Goal: Task Accomplishment & Management: Use online tool/utility

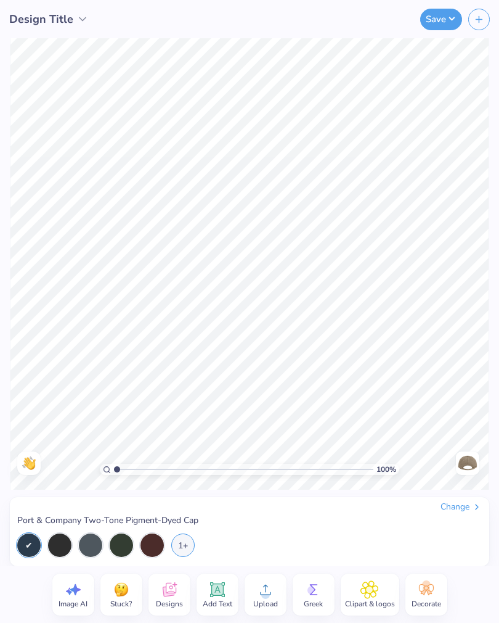
click at [465, 508] on div "Change" at bounding box center [461, 506] width 41 height 11
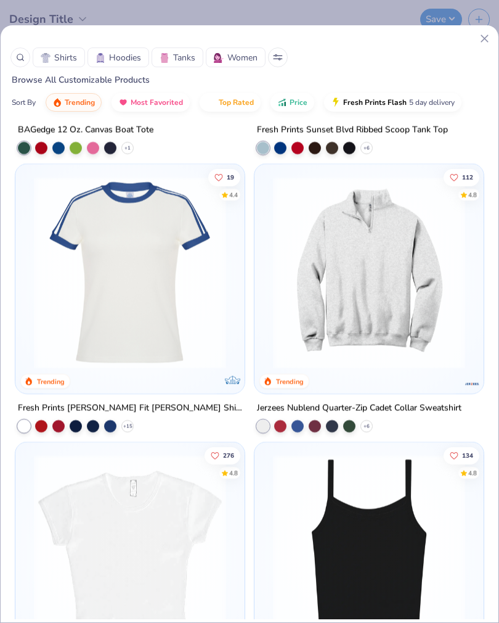
scroll to position [3023, 0]
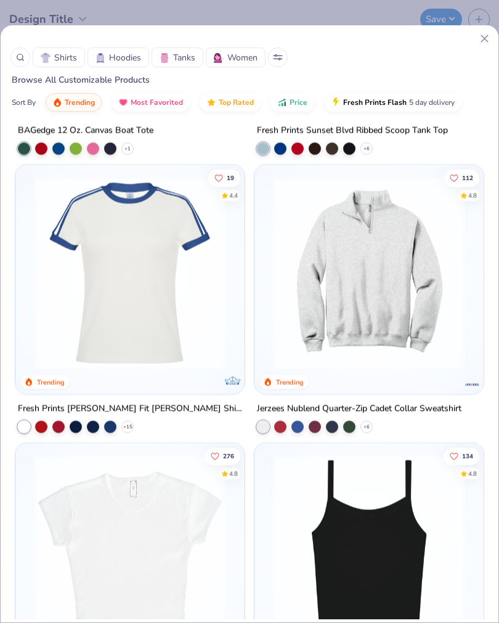
click at [437, 321] on img at bounding box center [369, 273] width 205 height 192
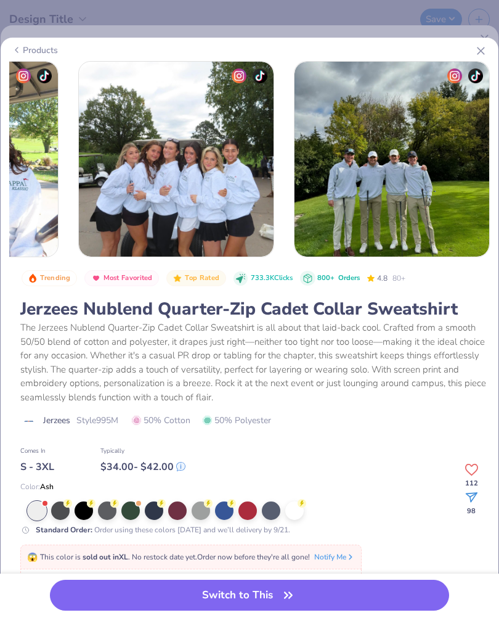
scroll to position [0, 1021]
click at [198, 516] on div at bounding box center [201, 510] width 18 height 18
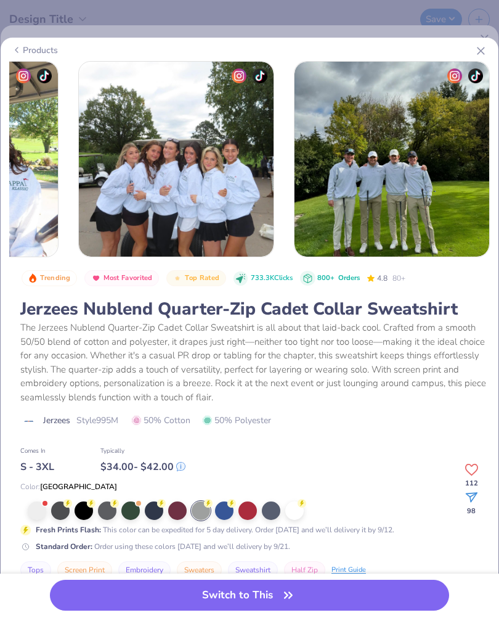
click at [282, 600] on icon "button" at bounding box center [288, 594] width 17 height 17
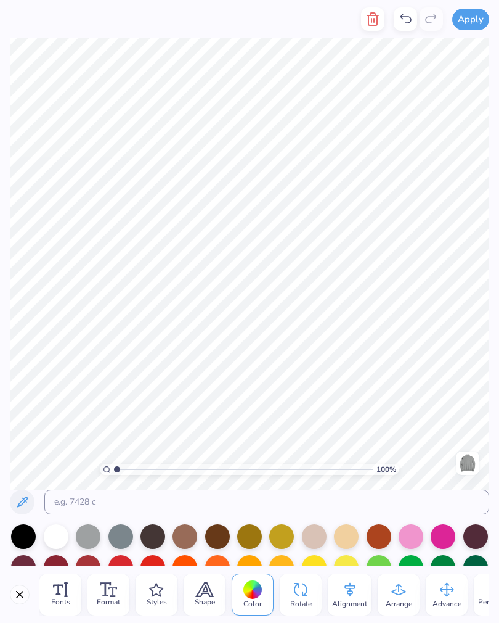
scroll to position [1, 0]
type textarea "Skills for LifeP"
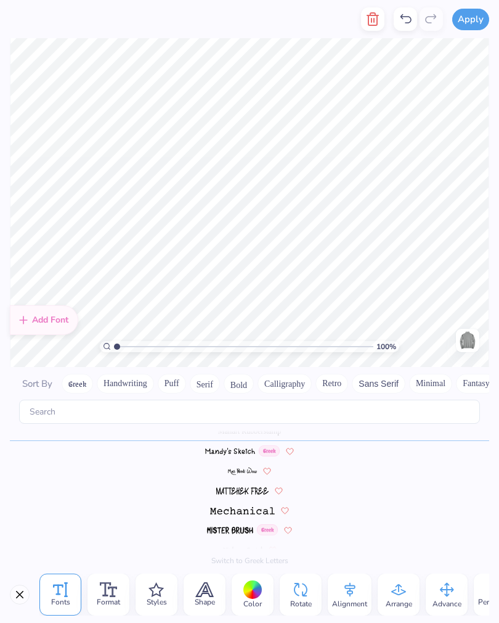
scroll to position [1, 1]
type textarea "Skills for Life"
type textarea "EEKEND"
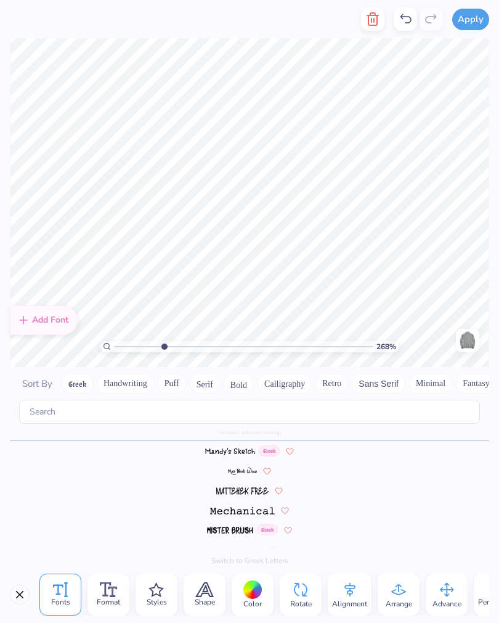
type input "2.68419750863518"
type textarea "E"
type textarea "OT"
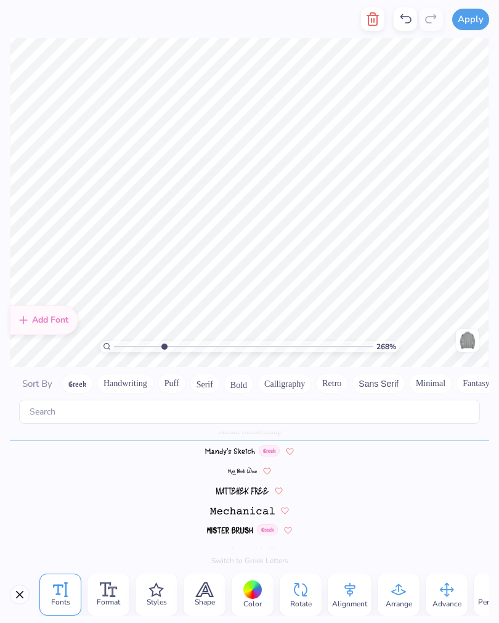
scroll to position [3917, 0]
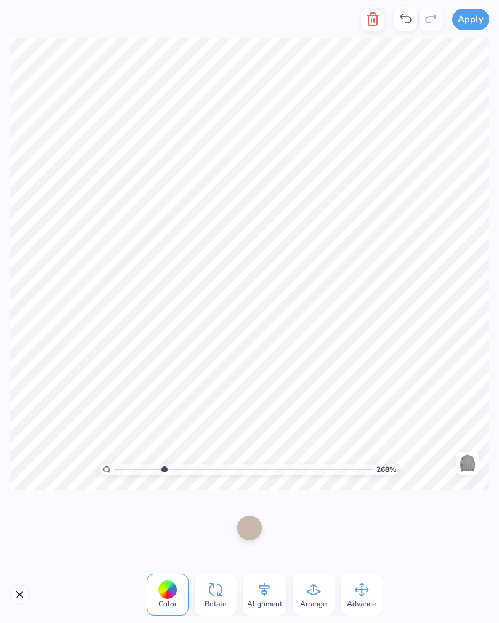
click at [258, 524] on div at bounding box center [249, 528] width 25 height 25
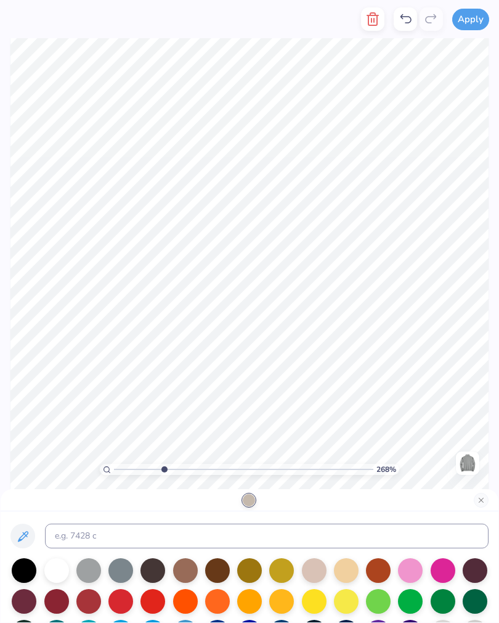
click at [89, 566] on div at bounding box center [88, 570] width 25 height 25
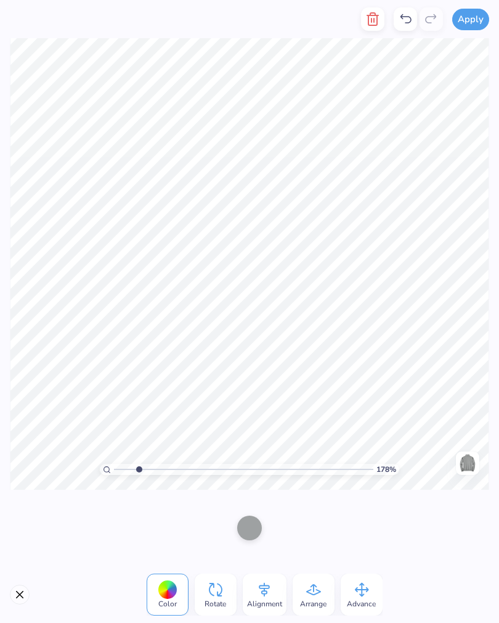
click at [253, 529] on div at bounding box center [249, 528] width 25 height 25
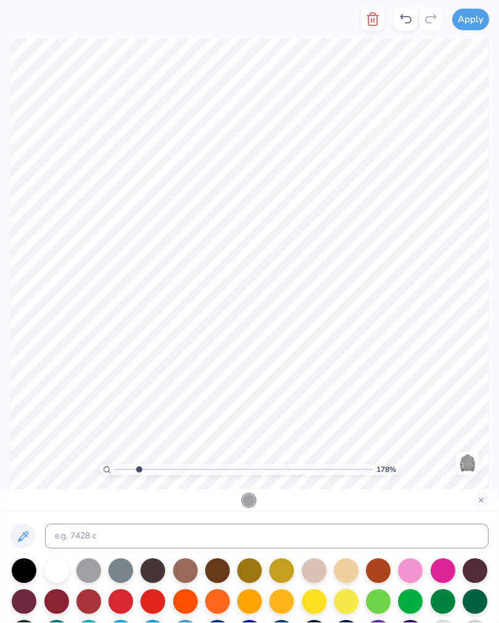
click at [55, 570] on div at bounding box center [56, 570] width 25 height 25
click at [350, 576] on div at bounding box center [346, 570] width 25 height 25
click at [313, 580] on div at bounding box center [314, 570] width 25 height 25
click at [121, 575] on div at bounding box center [121, 570] width 25 height 25
click at [61, 579] on div at bounding box center [56, 570] width 25 height 25
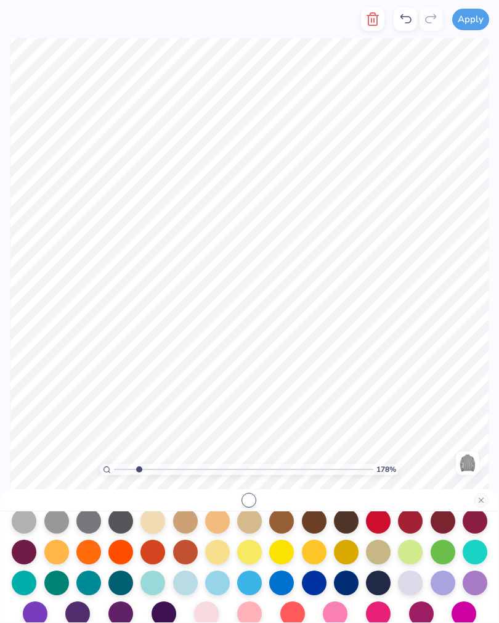
scroll to position [121, 0]
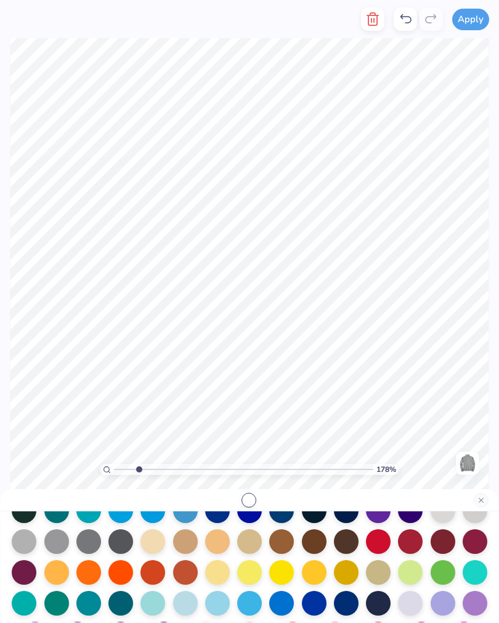
click at [448, 523] on div at bounding box center [443, 510] width 25 height 25
click at [481, 522] on div at bounding box center [475, 510] width 25 height 25
click at [152, 546] on div at bounding box center [153, 541] width 25 height 25
click at [251, 545] on div at bounding box center [249, 541] width 25 height 25
click at [379, 575] on div at bounding box center [378, 572] width 25 height 25
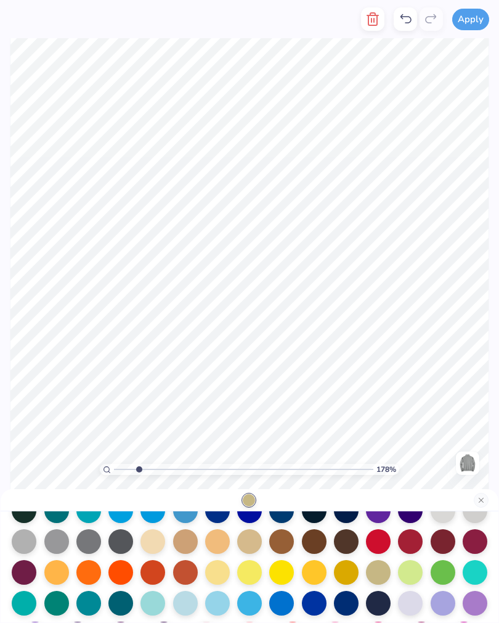
click at [419, 601] on div at bounding box center [410, 603] width 25 height 25
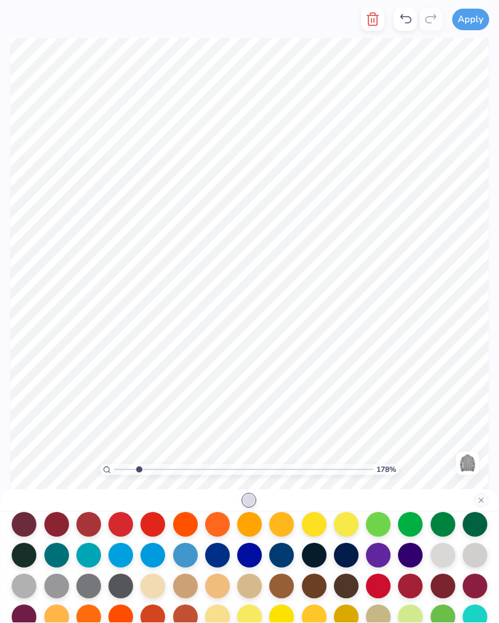
click at [435, 559] on div at bounding box center [443, 555] width 25 height 25
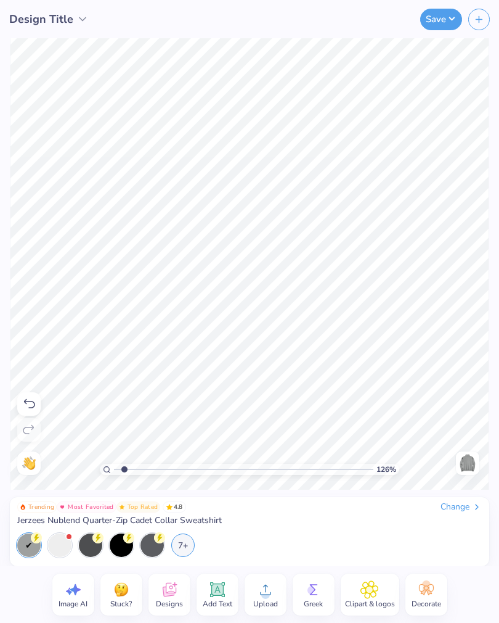
type input "1.2457486544646"
